Goal: Task Accomplishment & Management: Complete application form

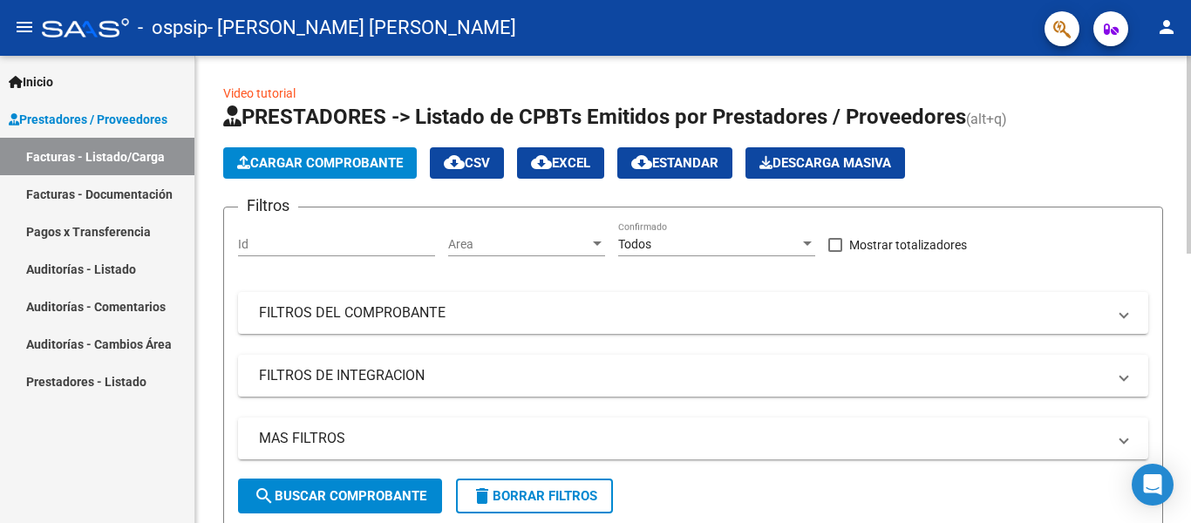
click at [354, 153] on button "Cargar Comprobante" at bounding box center [320, 162] width 194 height 31
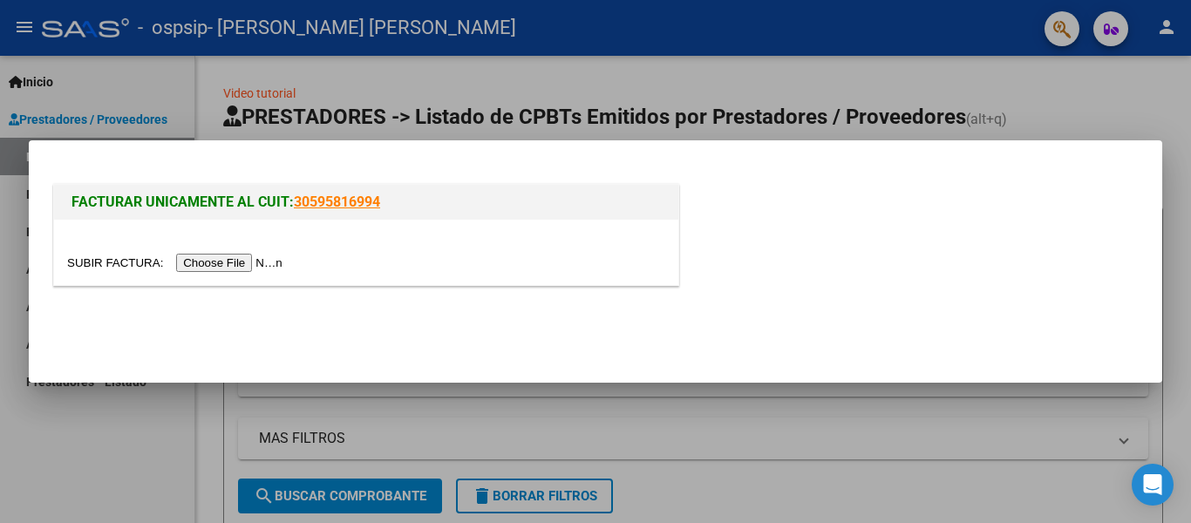
click at [237, 264] on input "file" at bounding box center [177, 263] width 221 height 18
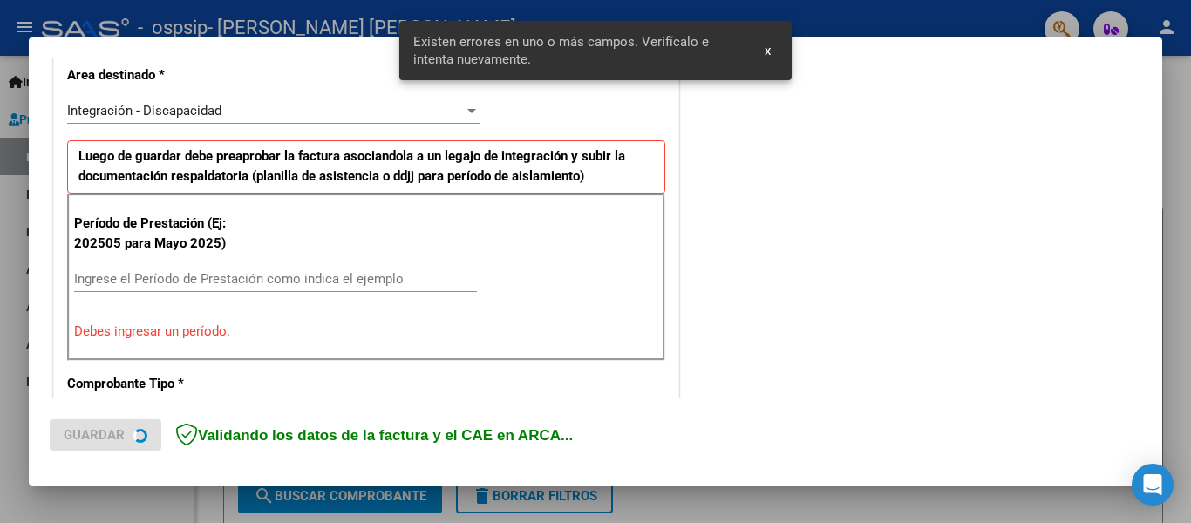
scroll to position [437, 0]
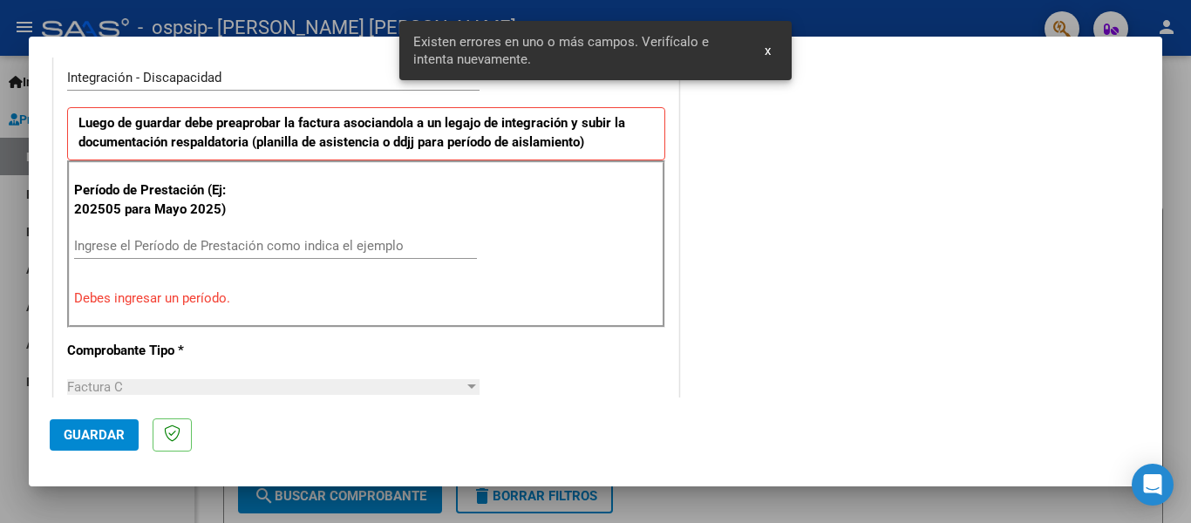
click at [358, 245] on input "Ingrese el Período de Prestación como indica el ejemplo" at bounding box center [275, 246] width 403 height 16
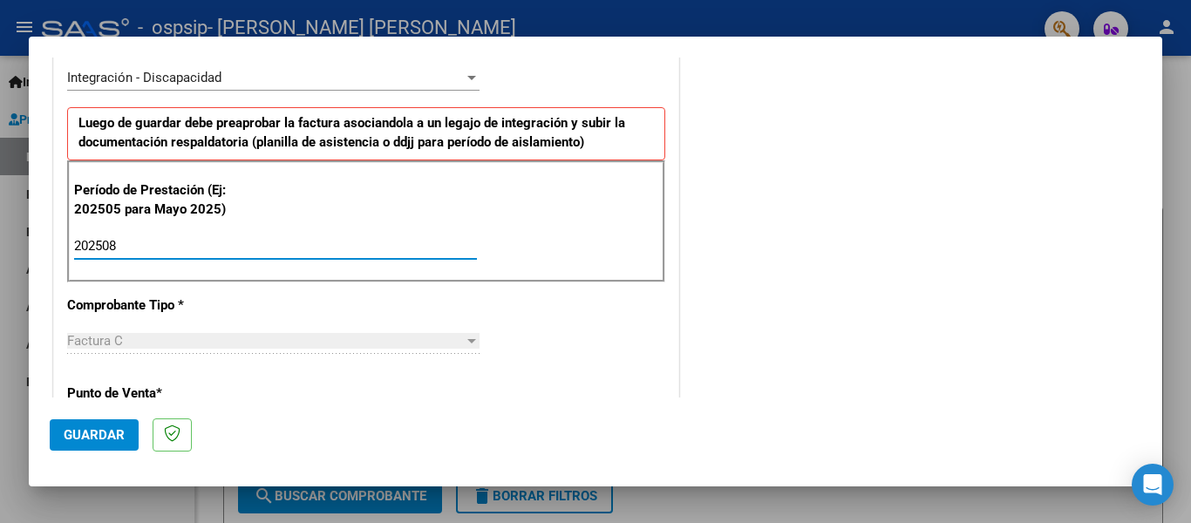
type input "202508"
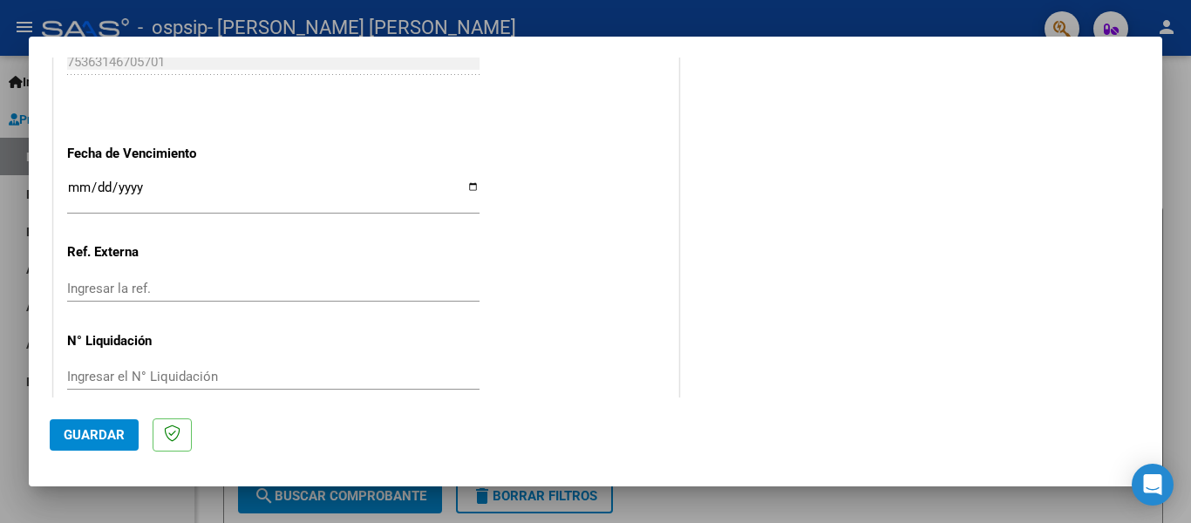
scroll to position [1194, 0]
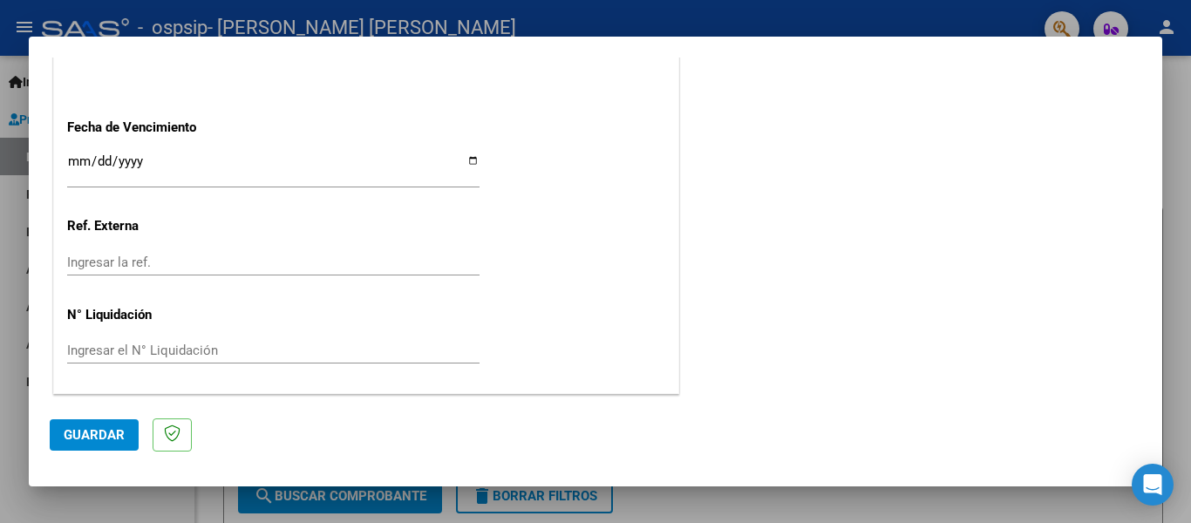
click at [468, 160] on input "Ingresar la fecha" at bounding box center [273, 168] width 412 height 28
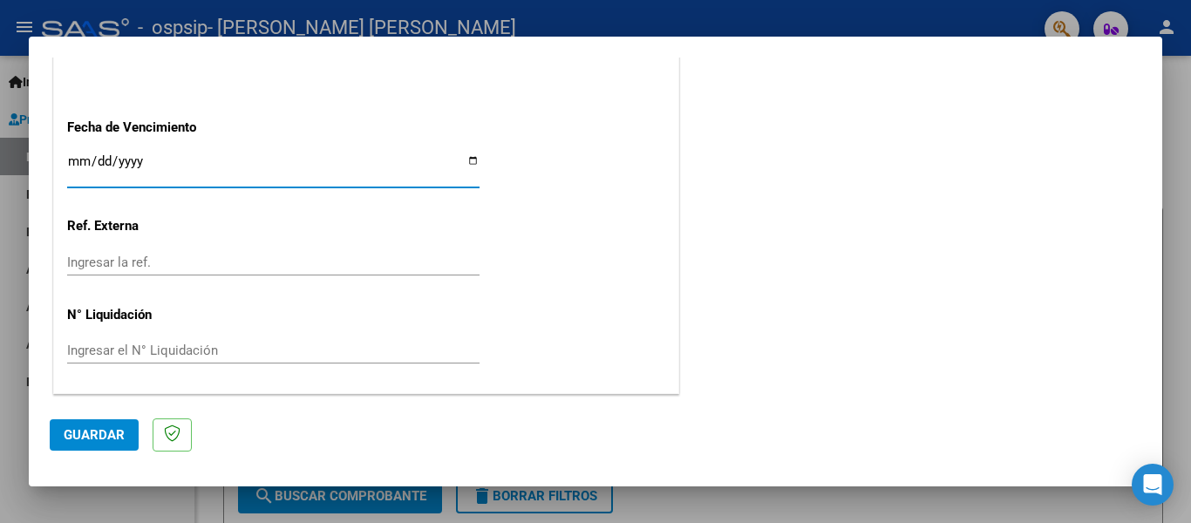
type input "[DATE]"
click at [78, 431] on span "Guardar" at bounding box center [94, 435] width 61 height 16
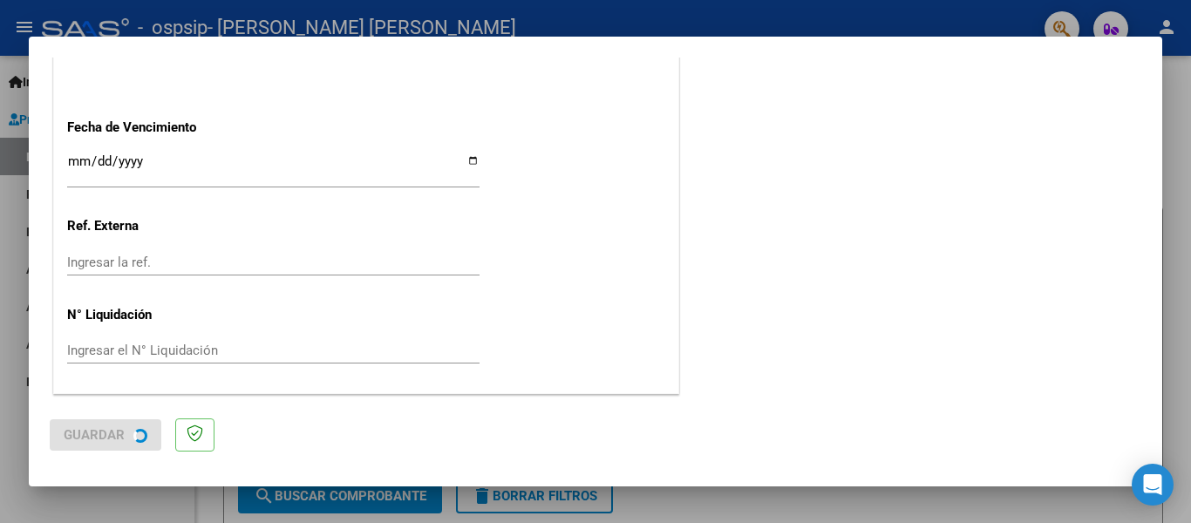
scroll to position [0, 0]
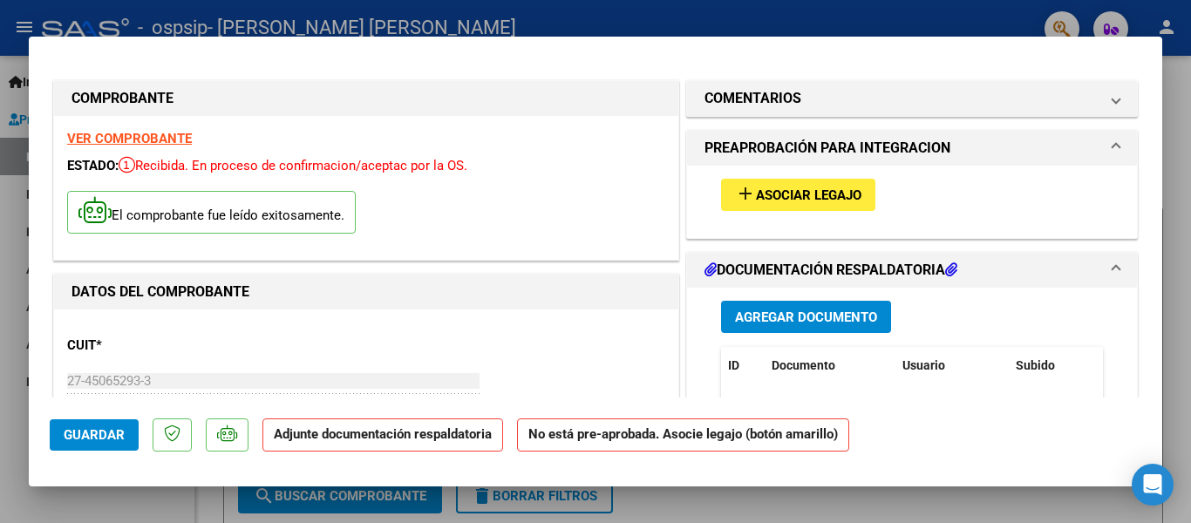
click at [811, 321] on span "Agregar Documento" at bounding box center [806, 317] width 142 height 16
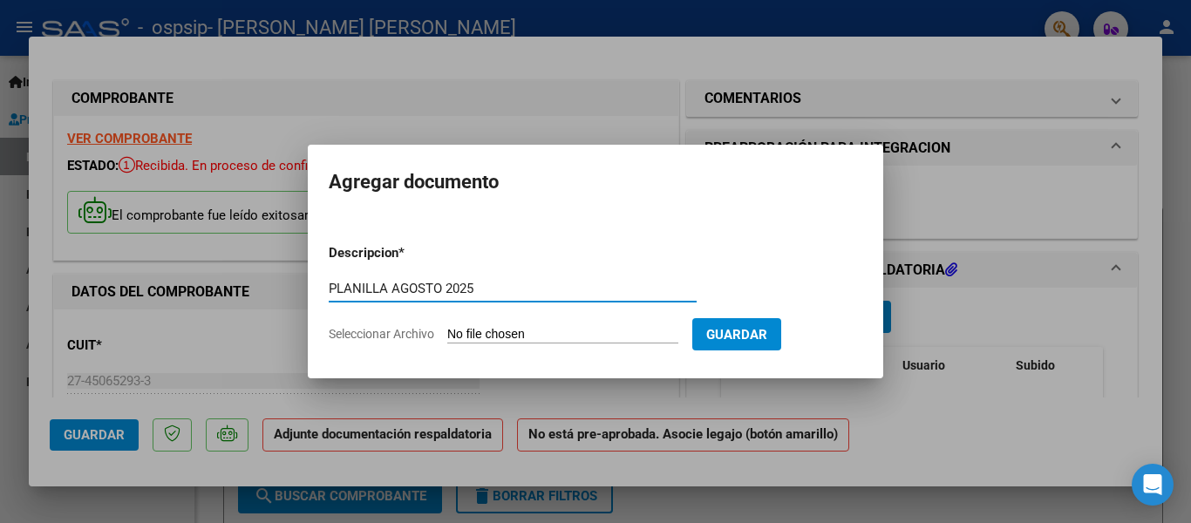
type input "PLANILLA AGOSTO 2025"
click at [550, 329] on input "Seleccionar Archivo" at bounding box center [562, 335] width 231 height 17
type input "C:\fakepath\PA AGOSSTO.pdf"
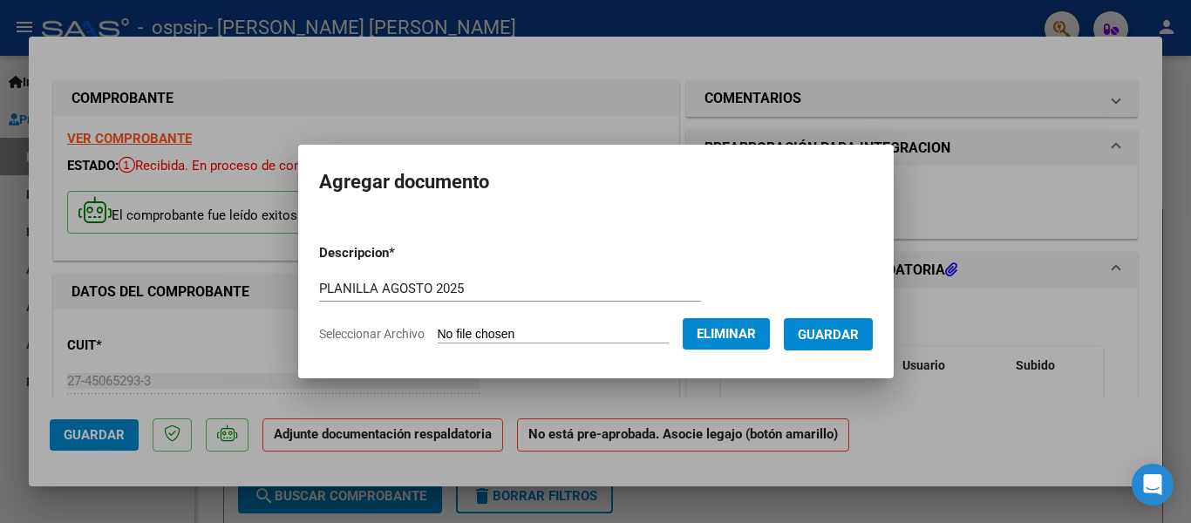
click at [859, 337] on span "Guardar" at bounding box center [828, 335] width 61 height 16
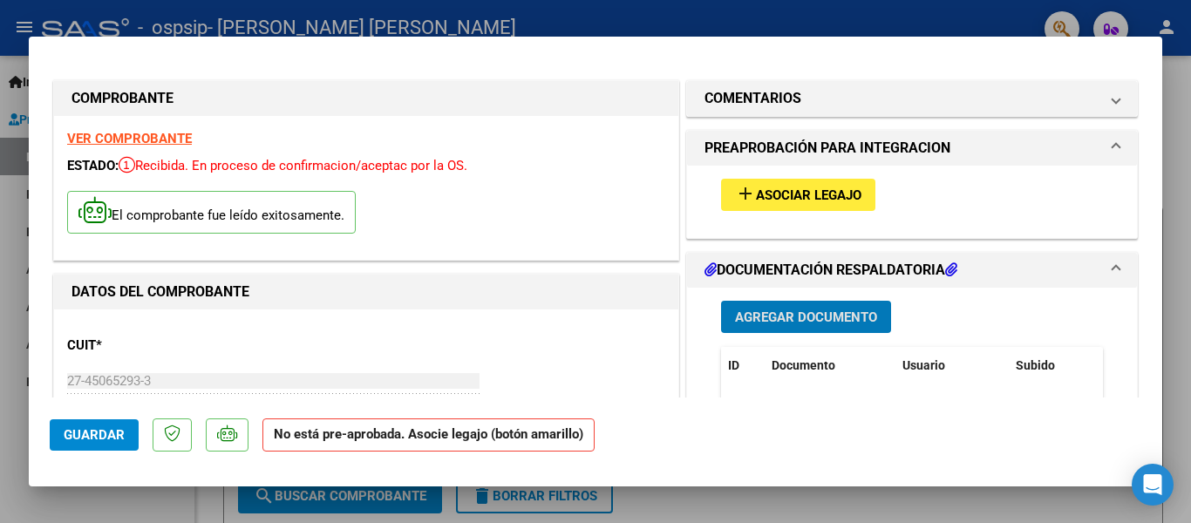
click at [772, 198] on span "Asociar Legajo" at bounding box center [808, 195] width 105 height 16
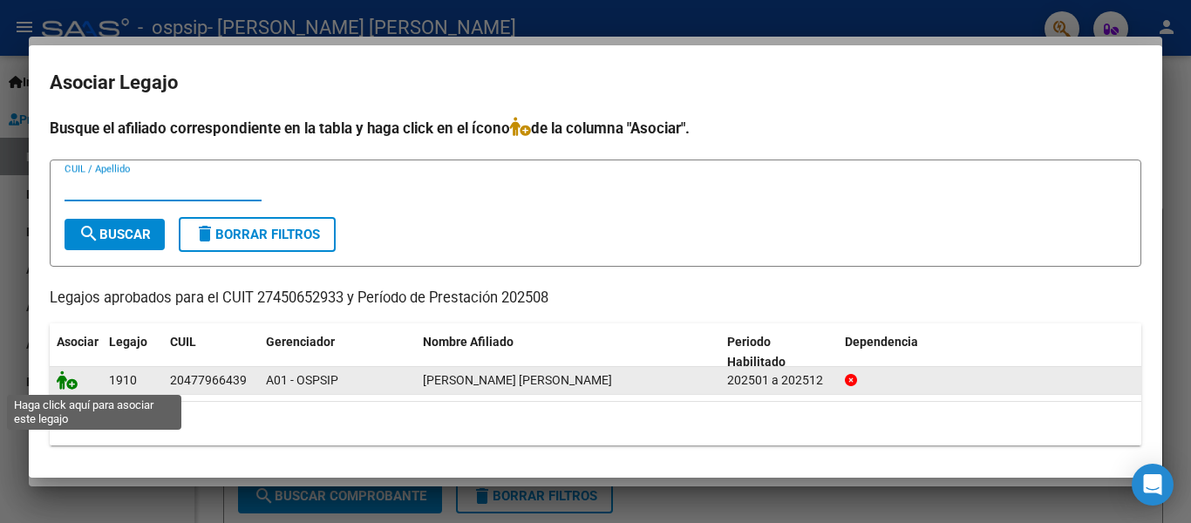
click at [67, 380] on icon at bounding box center [67, 380] width 21 height 19
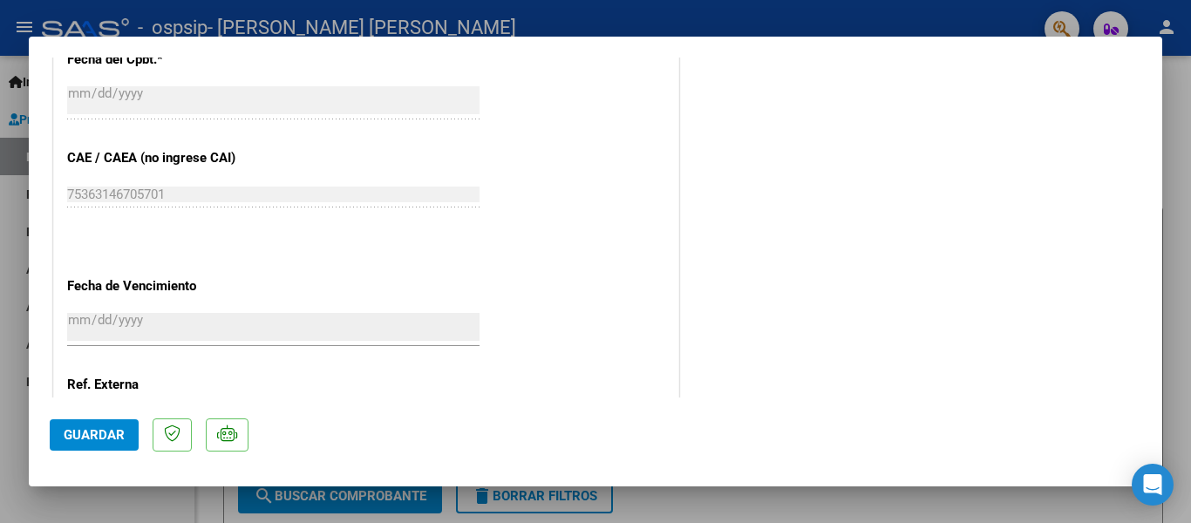
scroll to position [1220, 0]
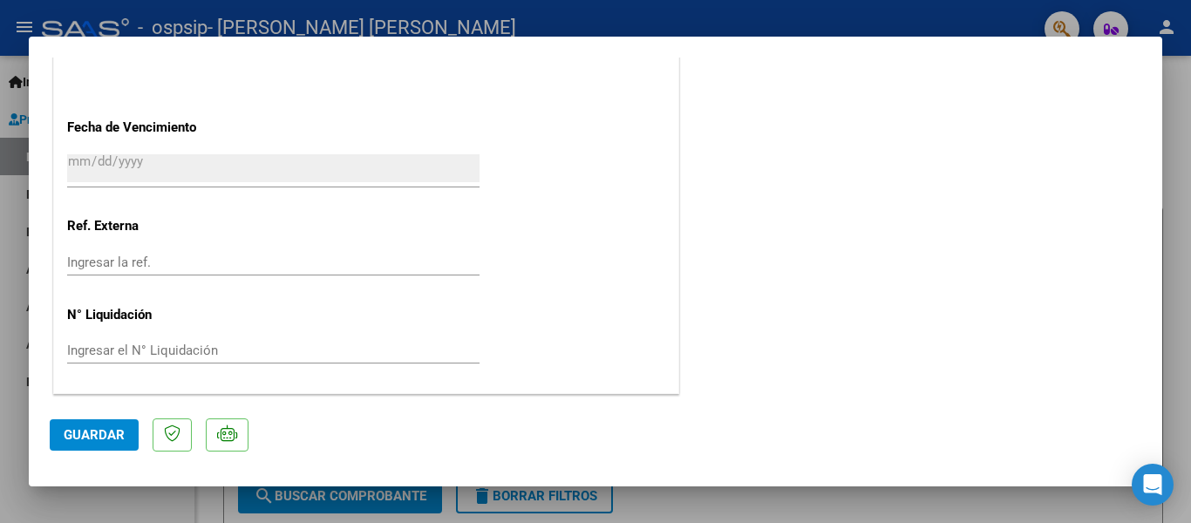
click at [100, 439] on span "Guardar" at bounding box center [94, 435] width 61 height 16
